Goal: Task Accomplishment & Management: Manage account settings

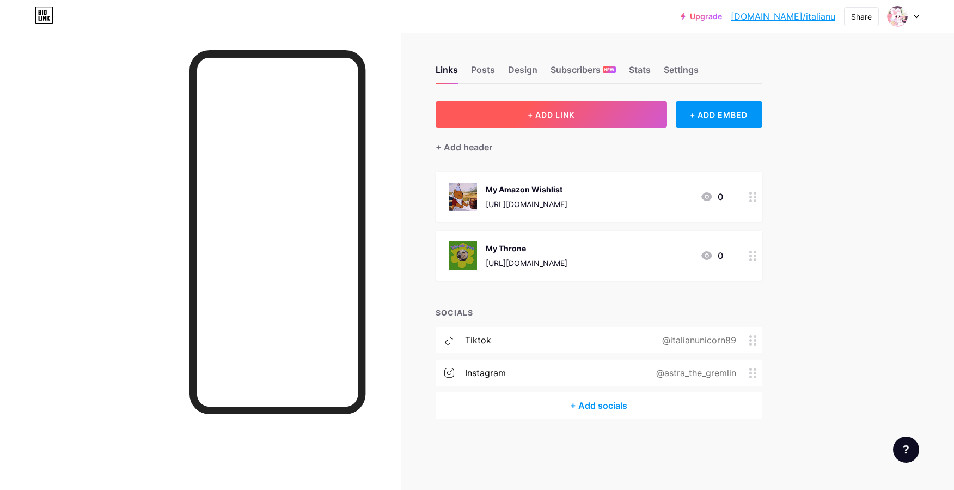
click at [531, 114] on span "+ ADD LINK" at bounding box center [551, 114] width 47 height 9
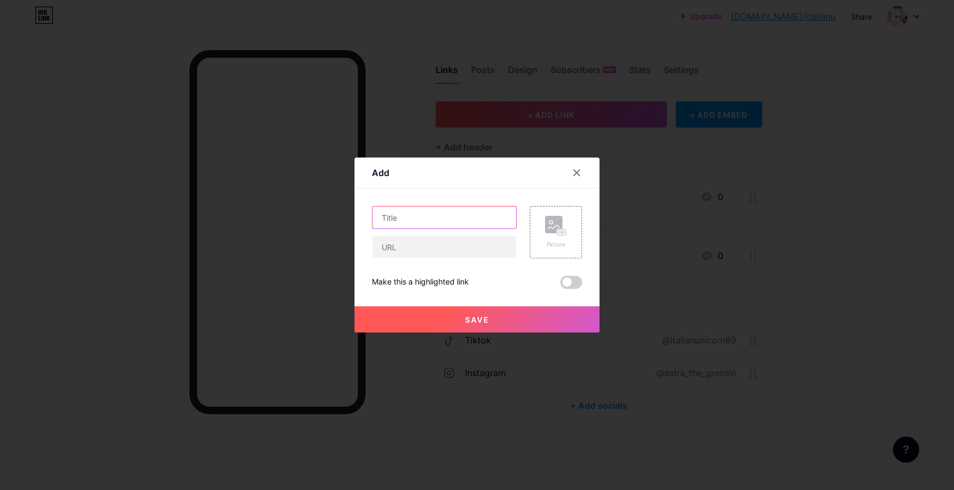
click at [394, 221] on input "text" at bounding box center [445, 217] width 144 height 22
type input "Some things about me"
click at [397, 241] on input "text" at bounding box center [445, 247] width 144 height 22
paste input "[URL][DOMAIN_NAME]"
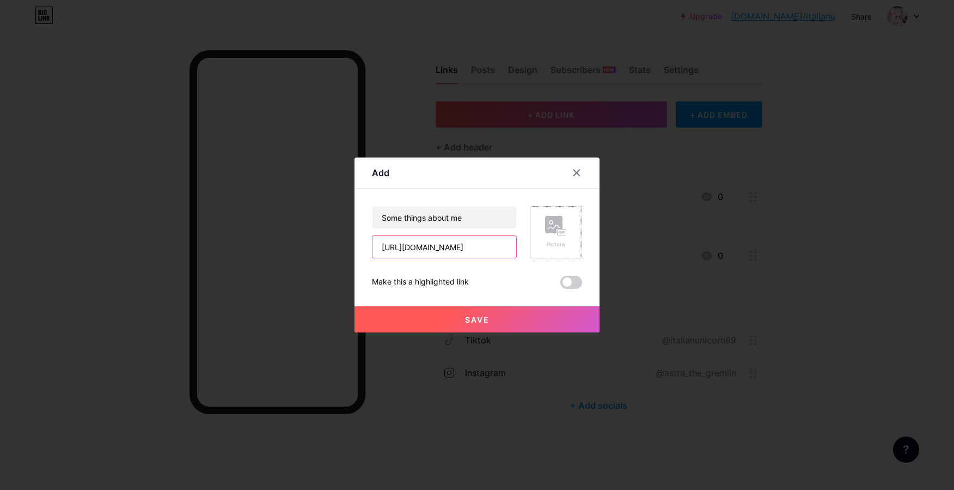
type input "[URL][DOMAIN_NAME]"
click at [558, 234] on rect at bounding box center [562, 232] width 9 height 5
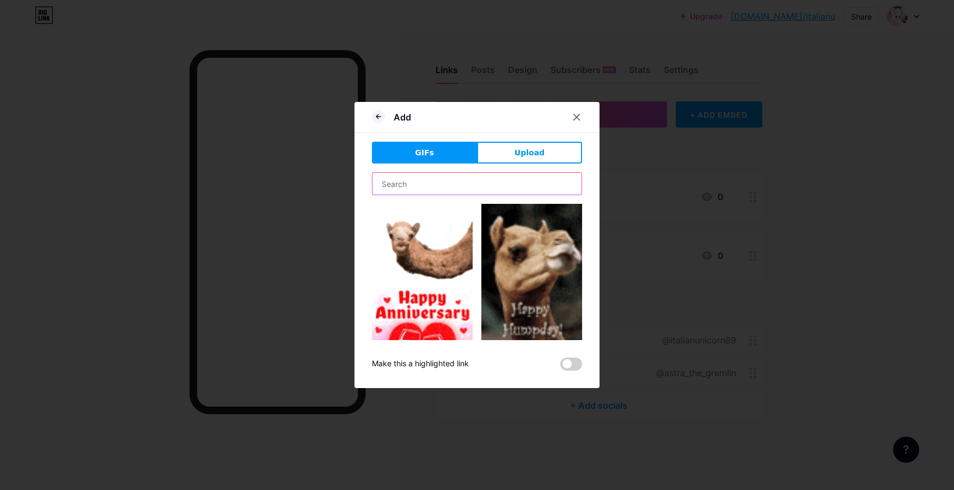
click at [433, 180] on input "text" at bounding box center [477, 184] width 209 height 22
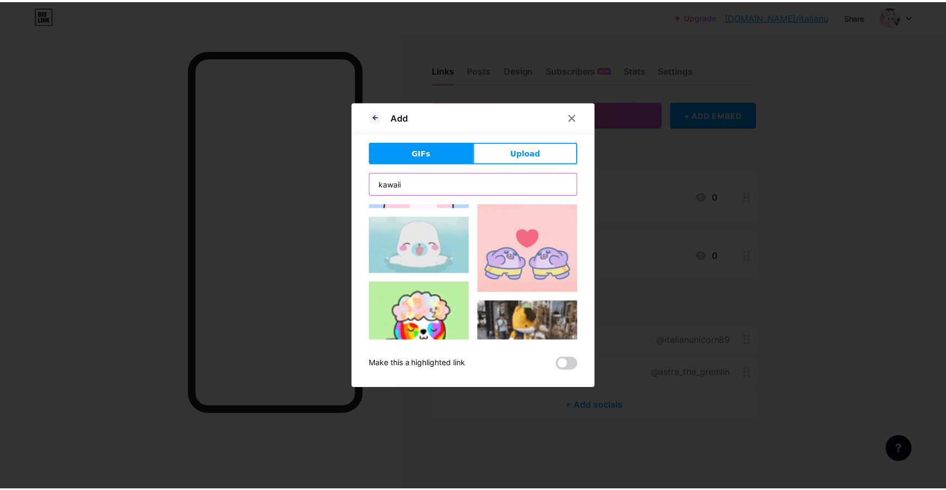
scroll to position [817, 0]
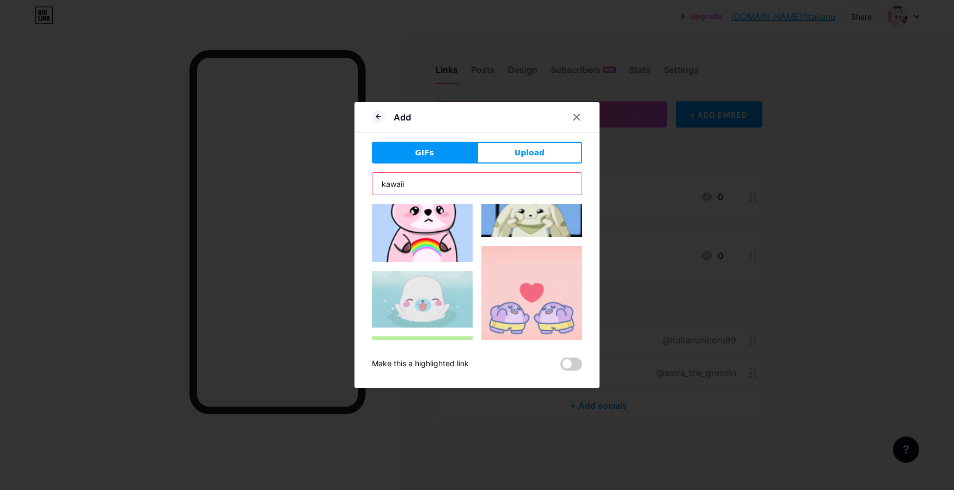
type input "kawaii"
click at [439, 274] on img at bounding box center [422, 299] width 101 height 57
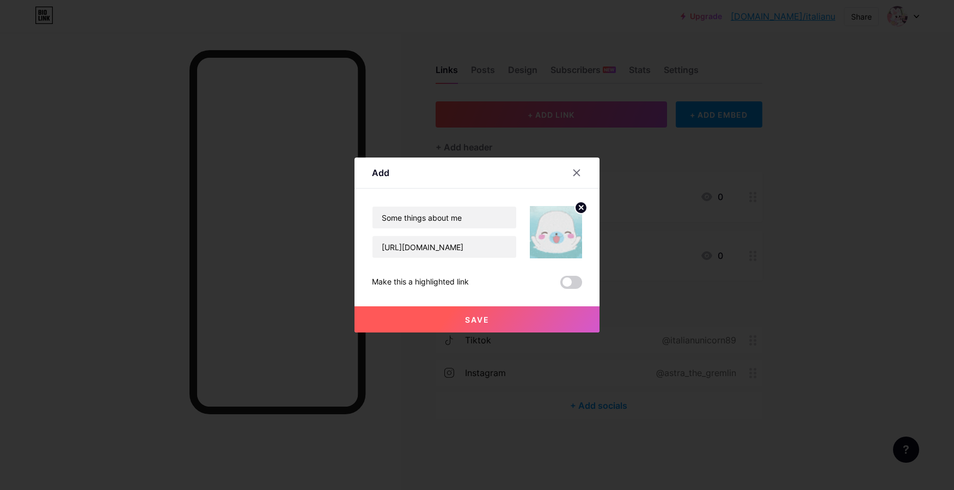
click at [440, 323] on button "Save" at bounding box center [477, 319] width 245 height 26
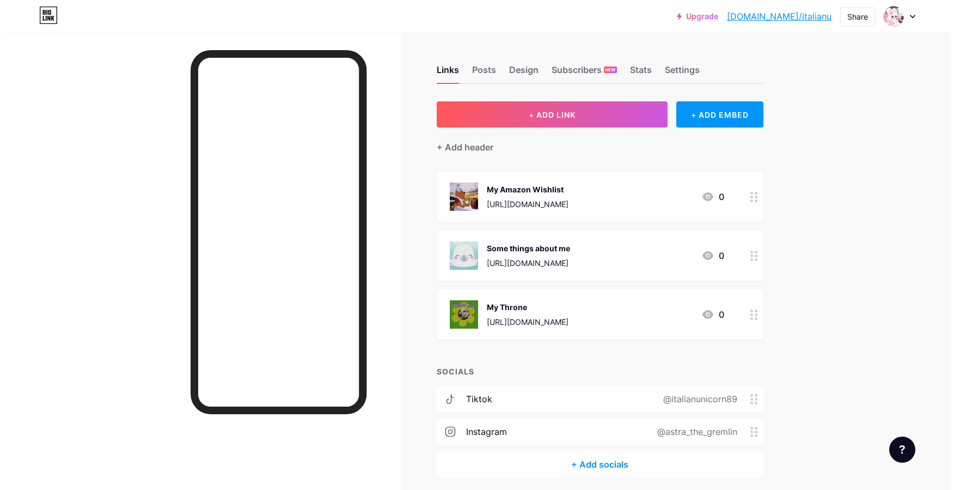
scroll to position [41, 0]
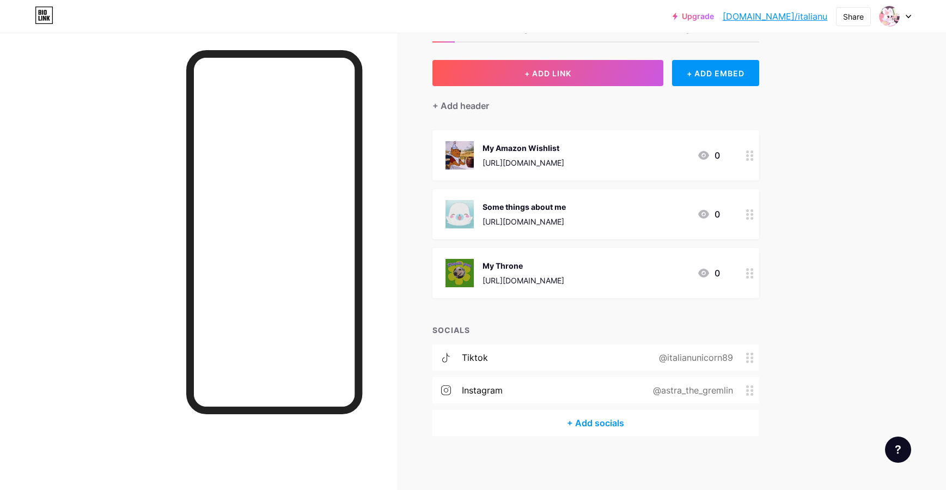
click at [593, 433] on div "+ Add socials" at bounding box center [596, 423] width 327 height 26
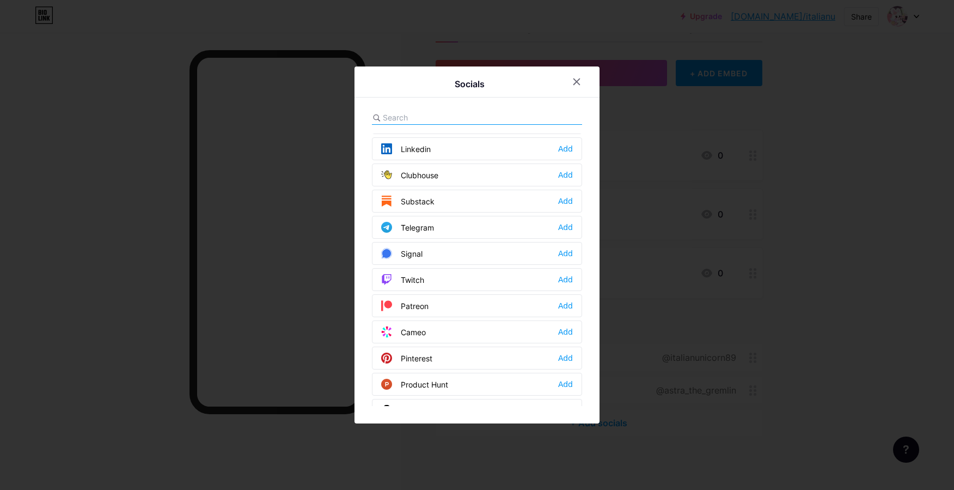
scroll to position [466, 0]
click at [470, 233] on div "Telegram Add" at bounding box center [477, 227] width 210 height 23
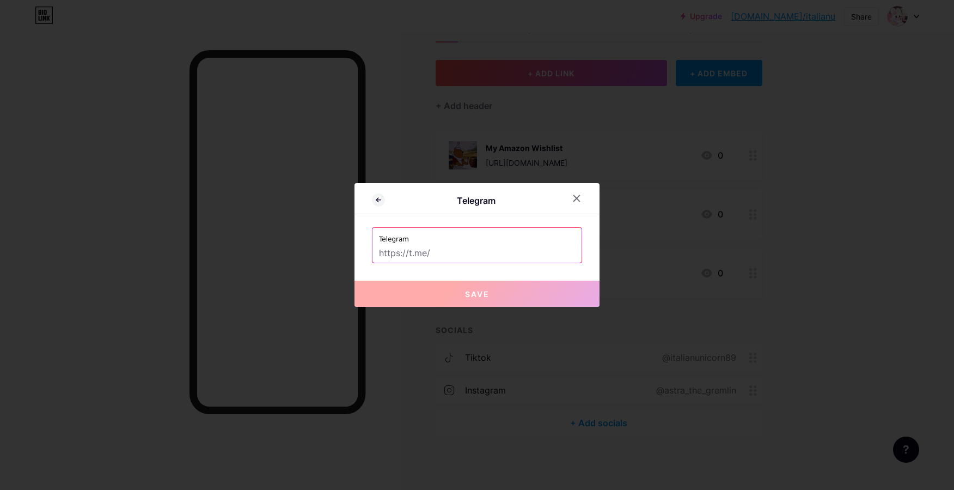
click at [470, 233] on label "Telegram" at bounding box center [477, 236] width 196 height 16
drag, startPoint x: 470, startPoint y: 233, endPoint x: 452, endPoint y: 229, distance: 18.4
click at [452, 229] on label "Telegram" at bounding box center [477, 236] width 196 height 16
drag, startPoint x: 367, startPoint y: 205, endPoint x: 374, endPoint y: 196, distance: 11.7
click at [374, 196] on div "Telegram" at bounding box center [477, 201] width 245 height 26
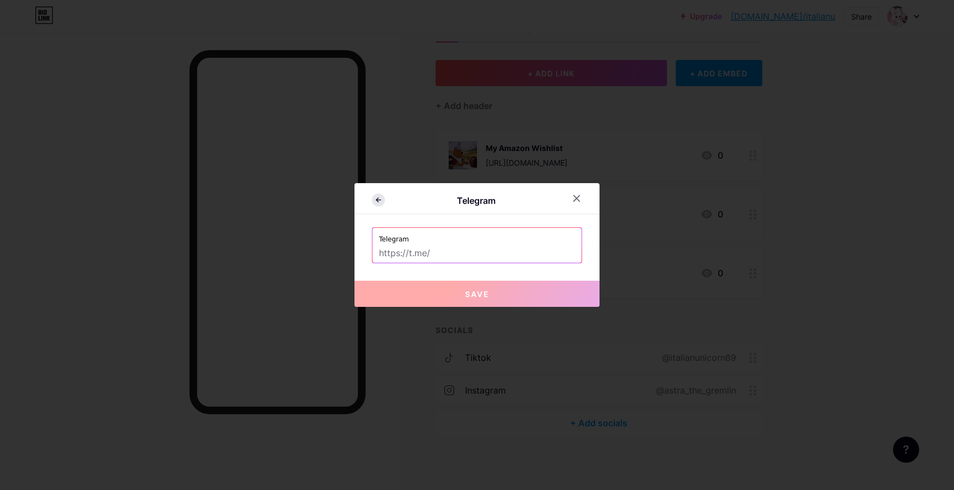
click at [374, 196] on icon at bounding box center [378, 199] width 13 height 13
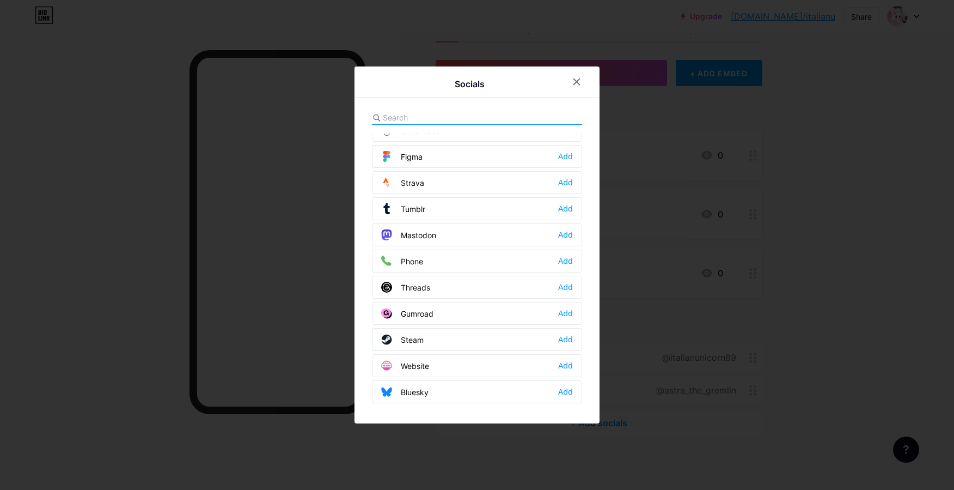
scroll to position [983, 0]
click at [423, 358] on div "Website Add" at bounding box center [477, 365] width 210 height 23
